Goal: Task Accomplishment & Management: Use online tool/utility

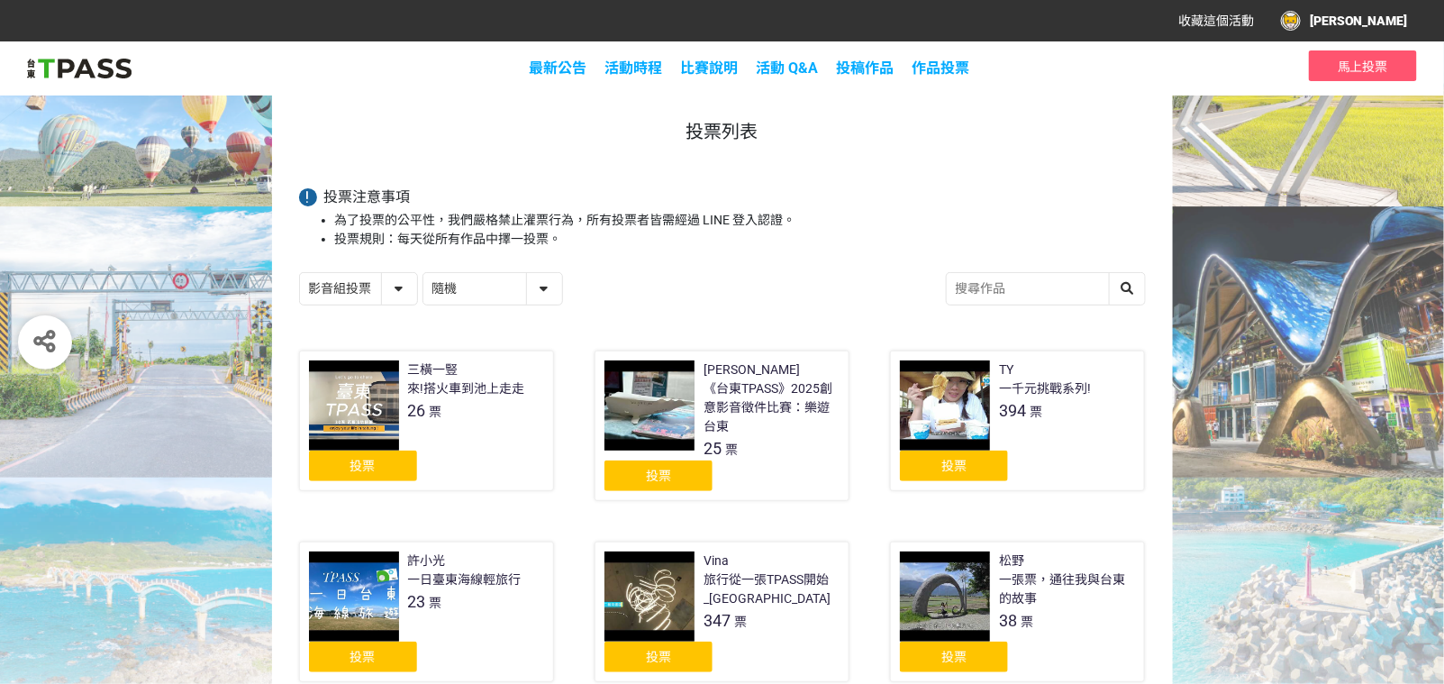
scroll to position [24, 0]
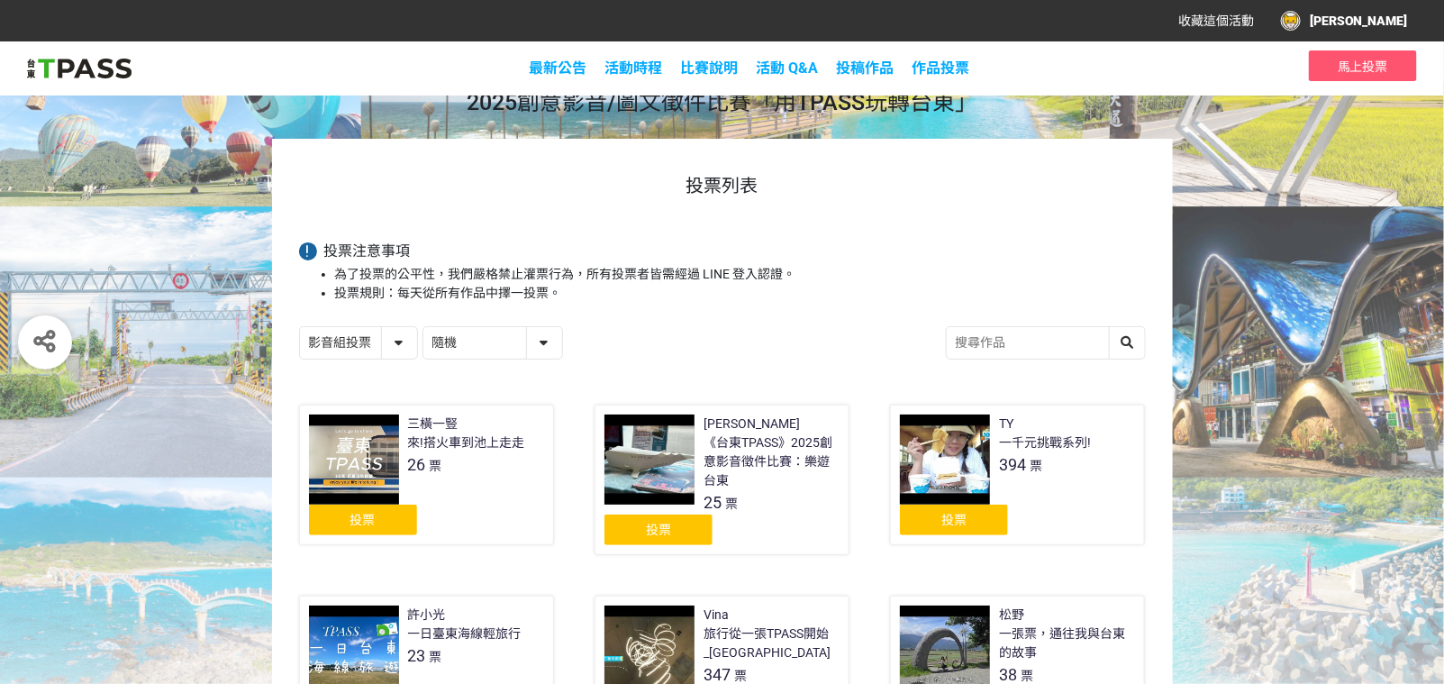
click at [562, 359] on select "隨機 作品 - 由新到舊 作品 - 由舊到新 票數 - 由多到少 票數 - 由少到多" at bounding box center [492, 343] width 139 height 32
select select "vote"
click at [438, 353] on select "隨機 作品 - 由新到舊 作品 - 由舊到新 票數 - 由多到少 票數 - 由少到多" at bounding box center [492, 343] width 139 height 32
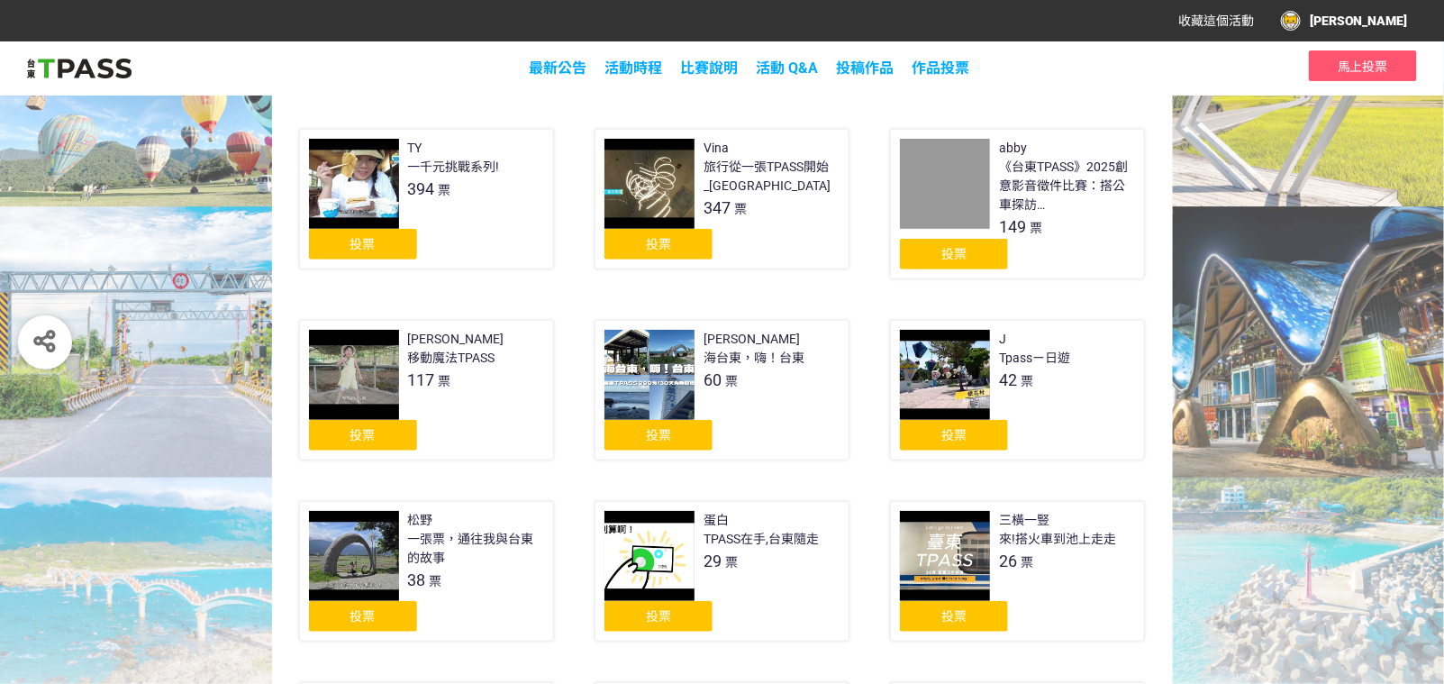
scroll to position [304, 0]
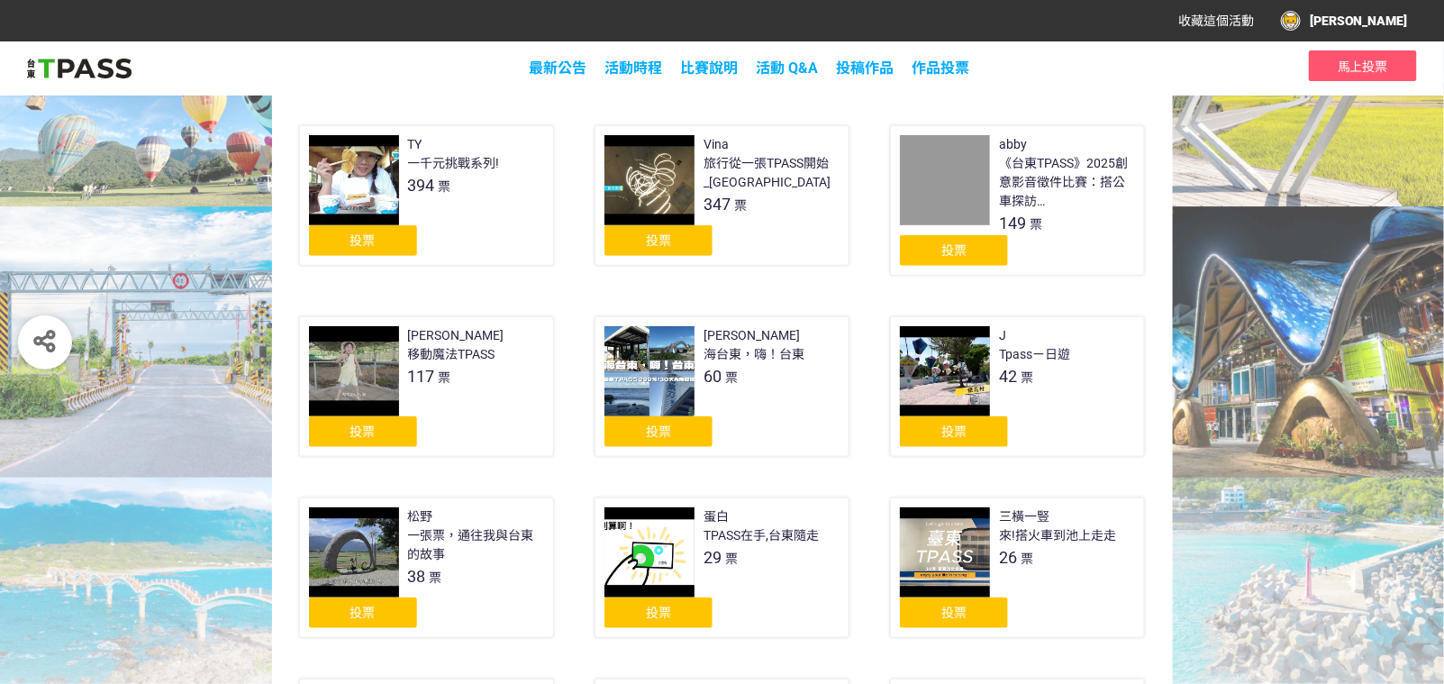
click at [988, 266] on div "投票" at bounding box center [954, 250] width 108 height 31
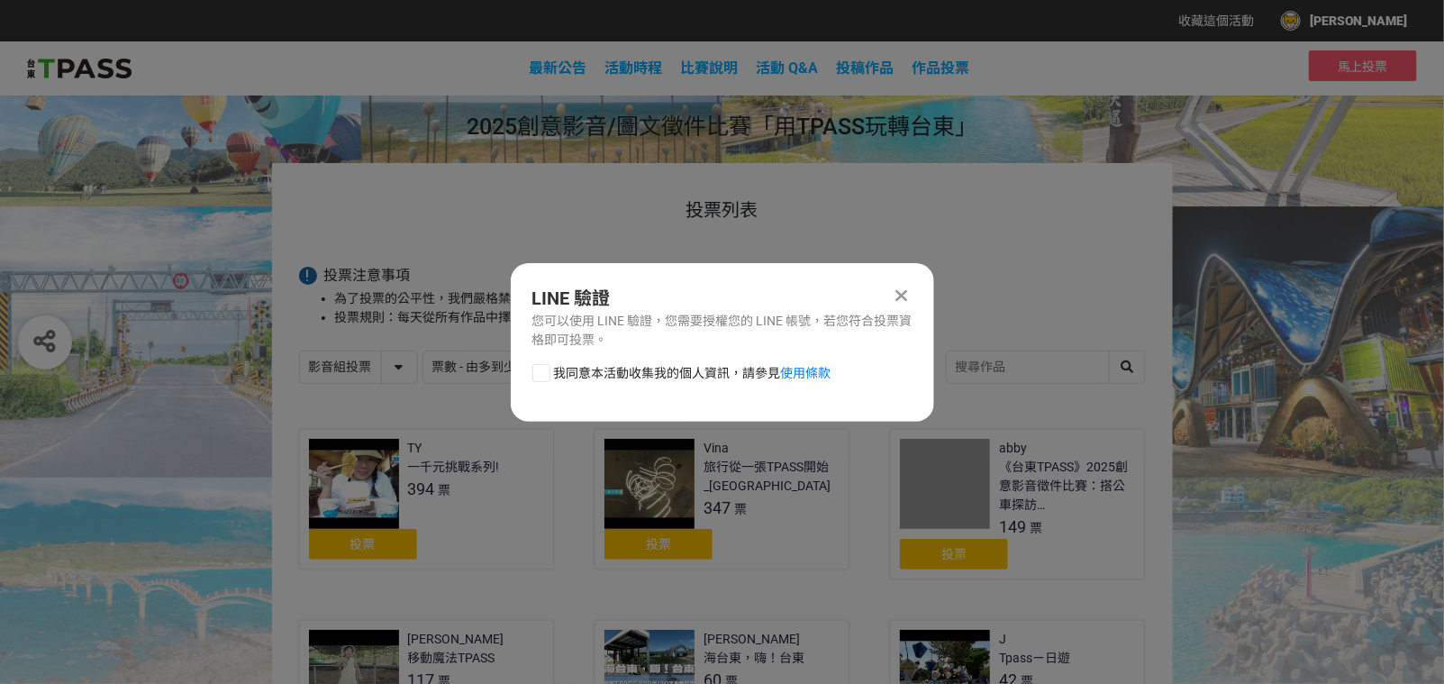
click at [594, 383] on span "我同意本活動收集我的個人資訊，請參見 使用條款" at bounding box center [692, 373] width 277 height 19
click at [545, 378] on input "我同意本活動收集我的個人資訊，請參見 使用條款" at bounding box center [539, 373] width 12 height 12
checkbox input "false"
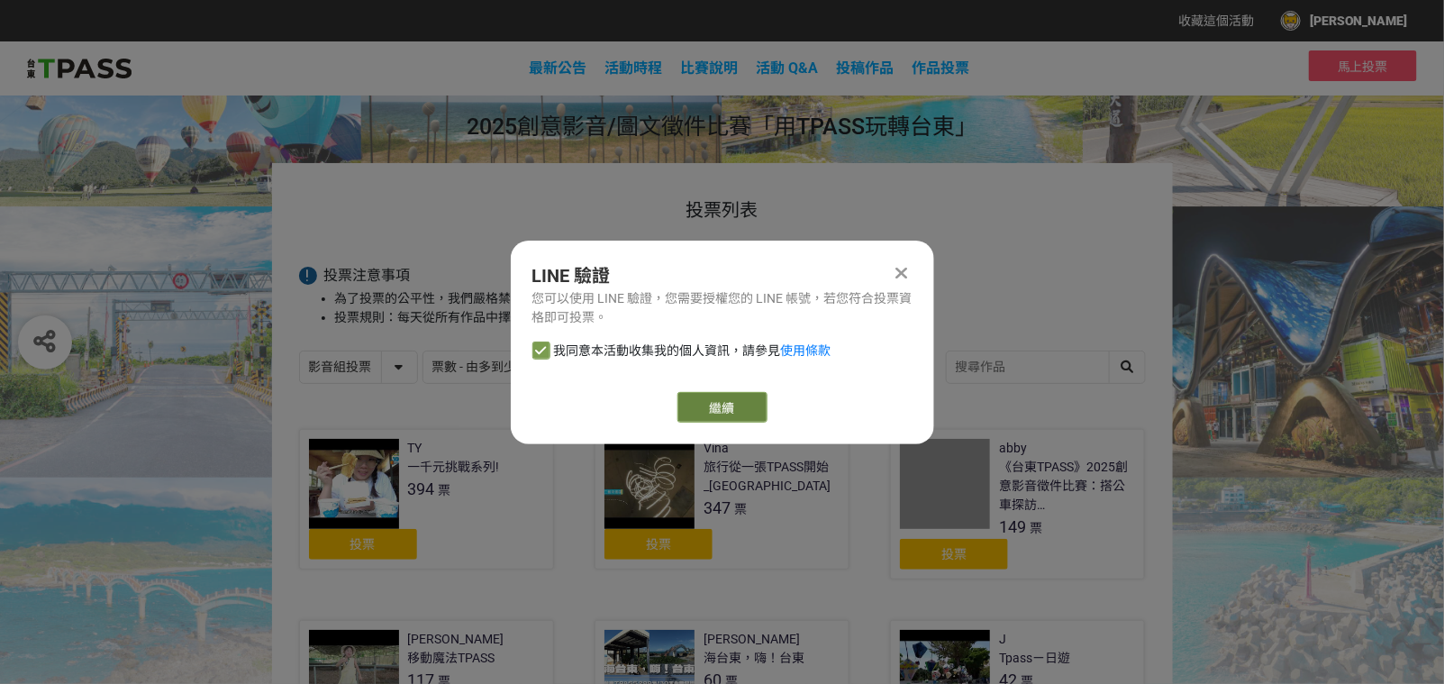
click at [733, 419] on link "繼續" at bounding box center [722, 407] width 90 height 31
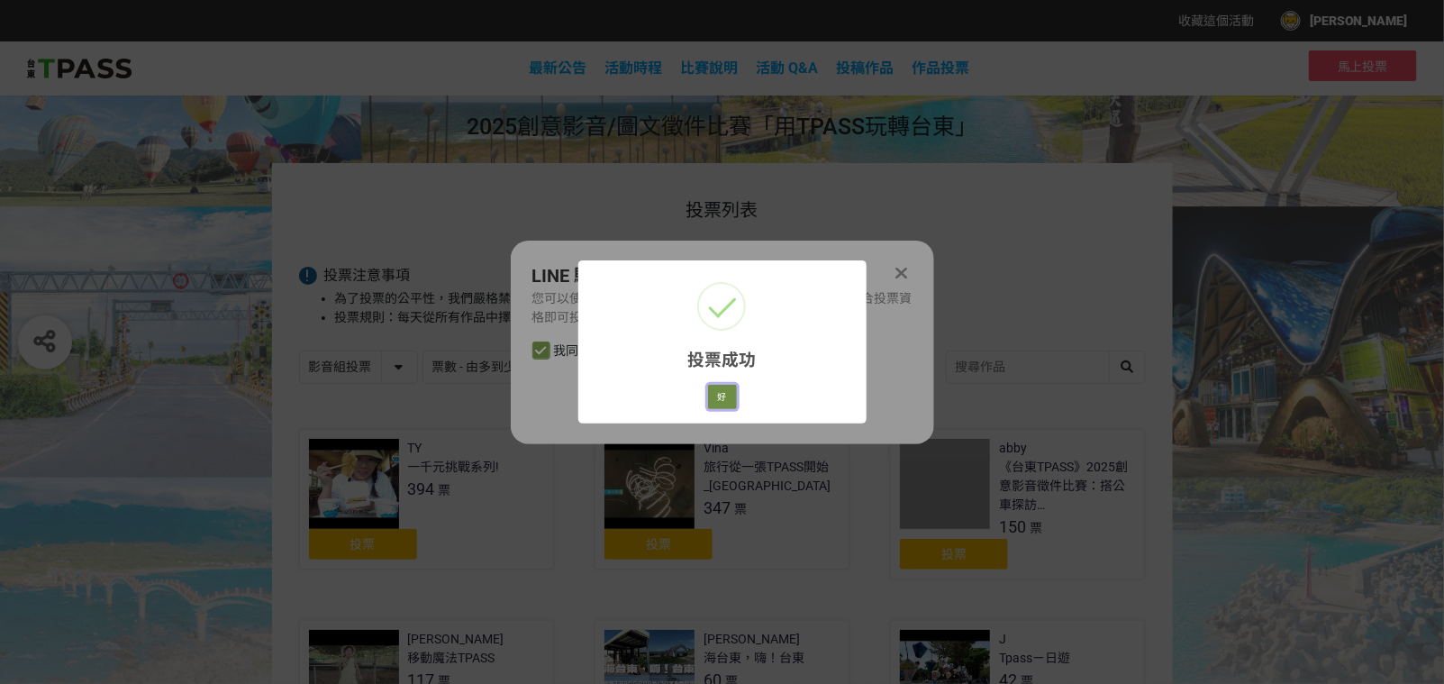
click at [723, 410] on button "好" at bounding box center [722, 397] width 29 height 25
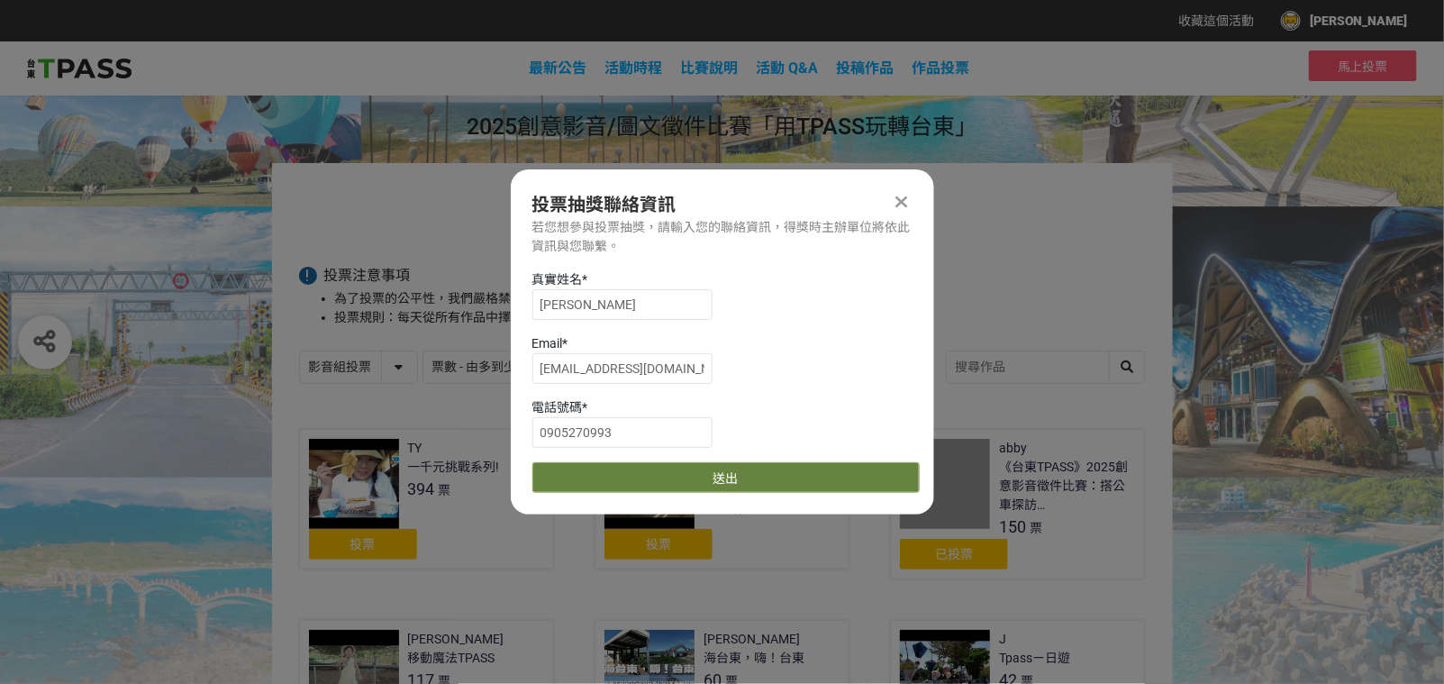
click at [834, 486] on button "送出" at bounding box center [725, 477] width 387 height 31
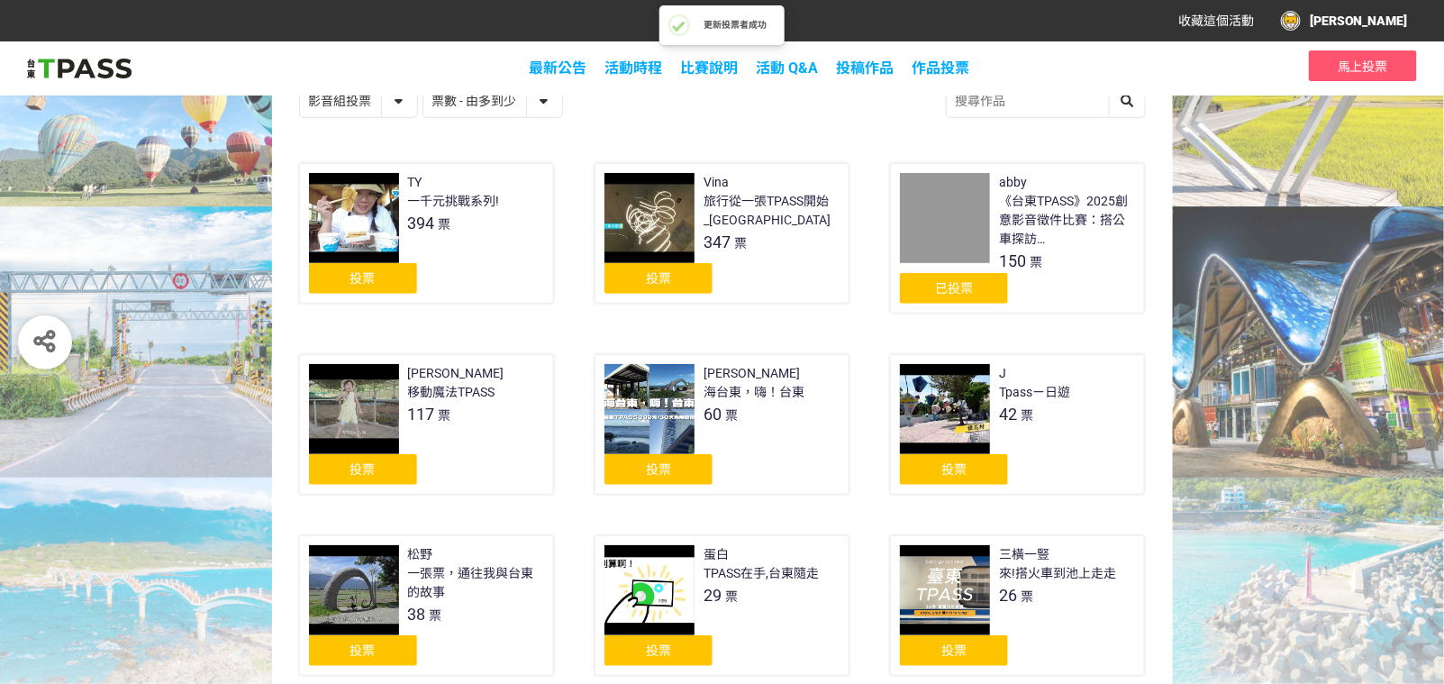
scroll to position [304, 0]
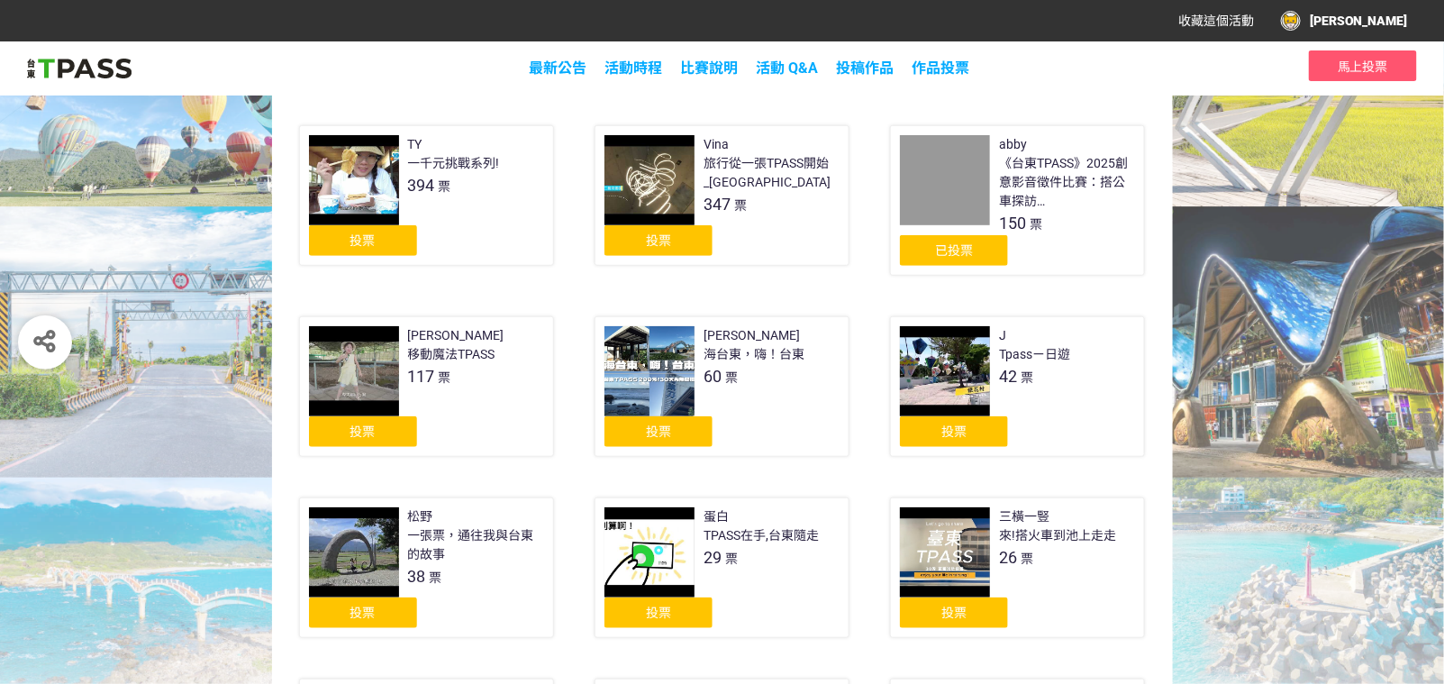
click at [1068, 211] on div "《台東TPASS》2025創意影音徵件比賽：搭公車探訪[GEOGRAPHIC_DATA]店" at bounding box center [1067, 182] width 136 height 57
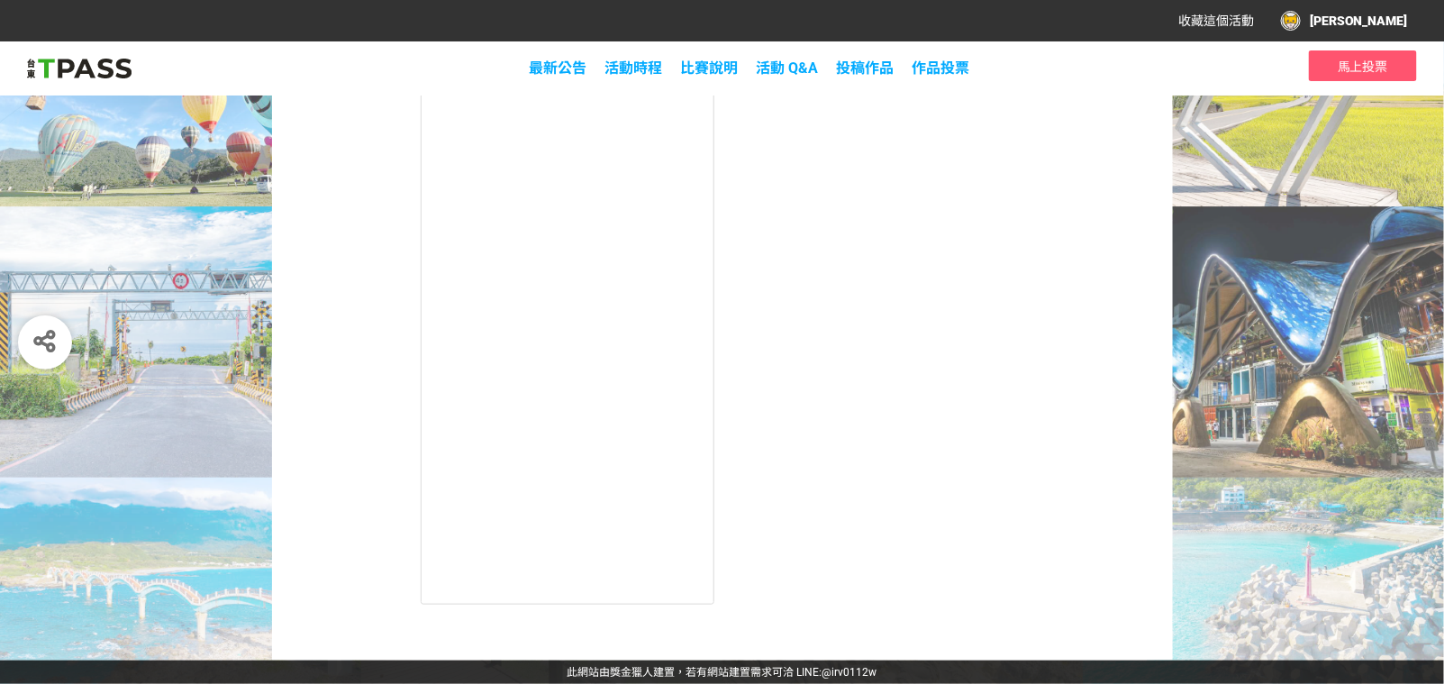
scroll to position [330, 0]
click at [1360, 379] on div "暱稱 abby 作品標題 《台東TPASS》2025創意影音徵件比賽：搭公車探訪台東小店 影片網址 152 票 投票 SID: 345983" at bounding box center [722, 263] width 1444 height 795
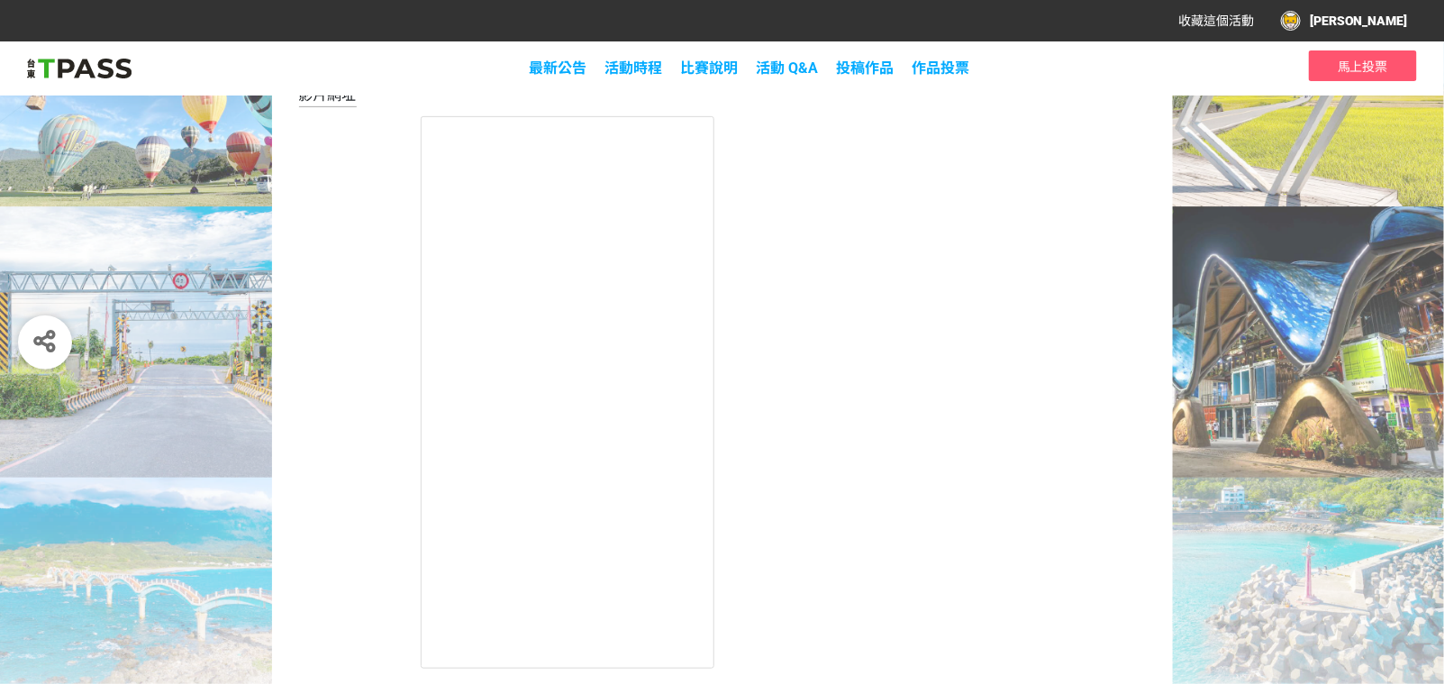
scroll to position [0, 0]
